Goal: Find specific page/section: Find specific page/section

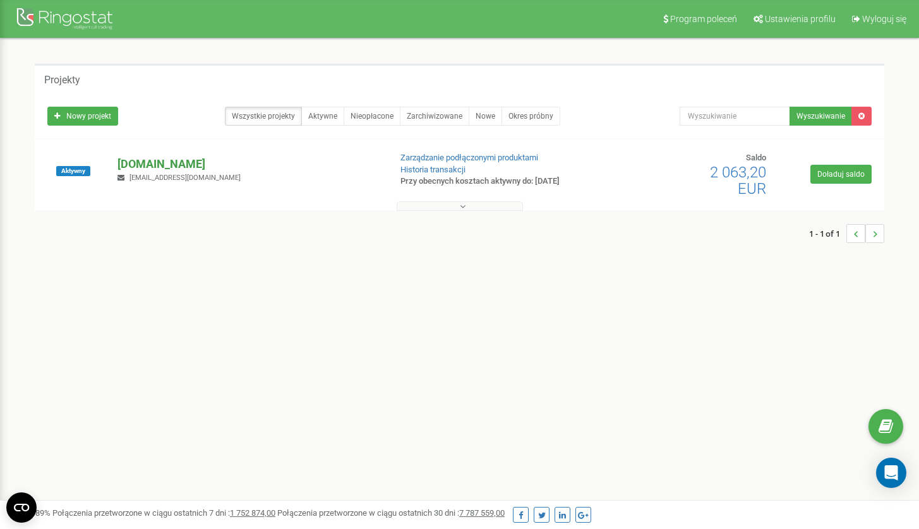
click at [210, 166] on p "[DOMAIN_NAME]" at bounding box center [248, 164] width 262 height 16
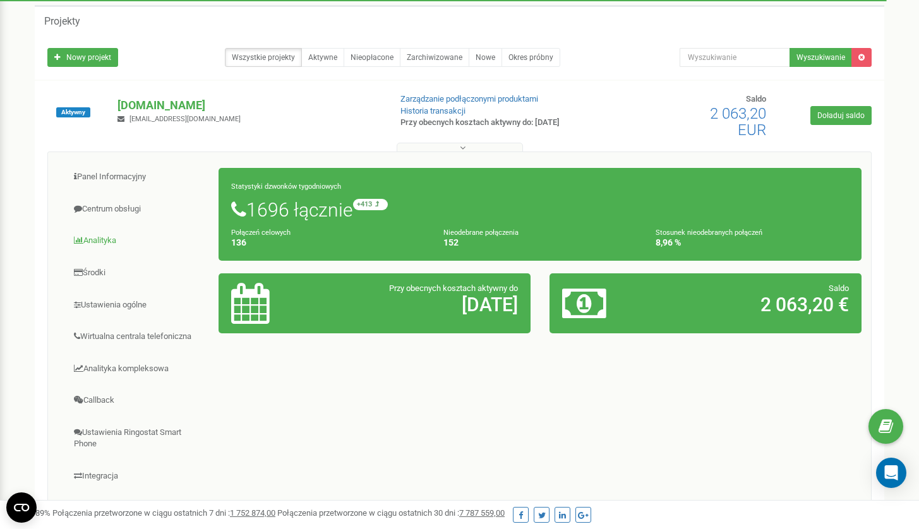
scroll to position [66, 0]
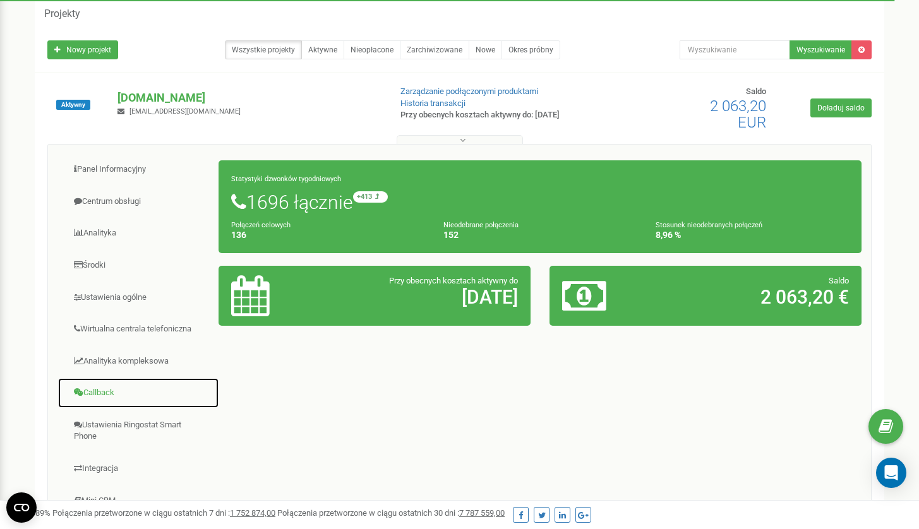
click at [120, 391] on link "Callback" at bounding box center [138, 393] width 162 height 31
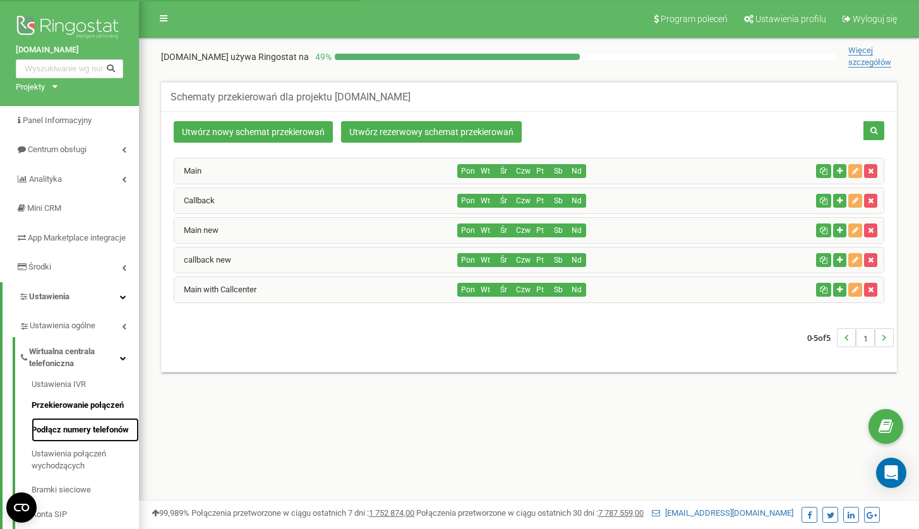
click at [90, 441] on link "Podłącz numery telefonów" at bounding box center [85, 430] width 107 height 25
